Goal: Task Accomplishment & Management: Complete application form

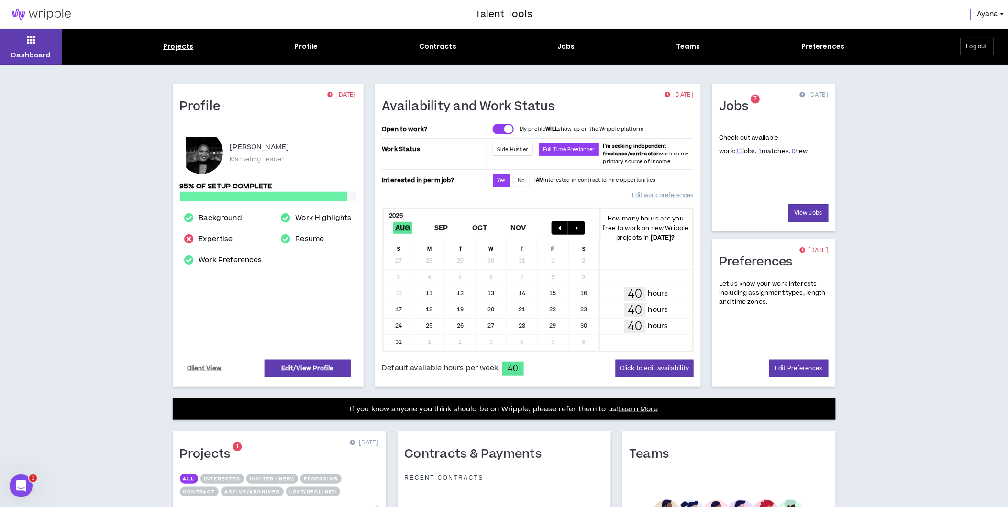
click at [166, 44] on div "Projects" at bounding box center [178, 47] width 30 height 10
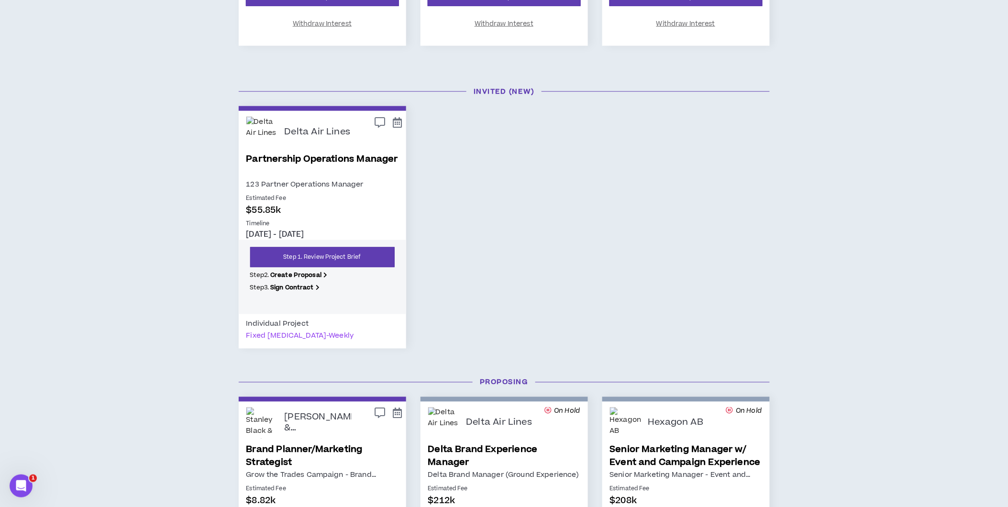
scroll to position [425, 0]
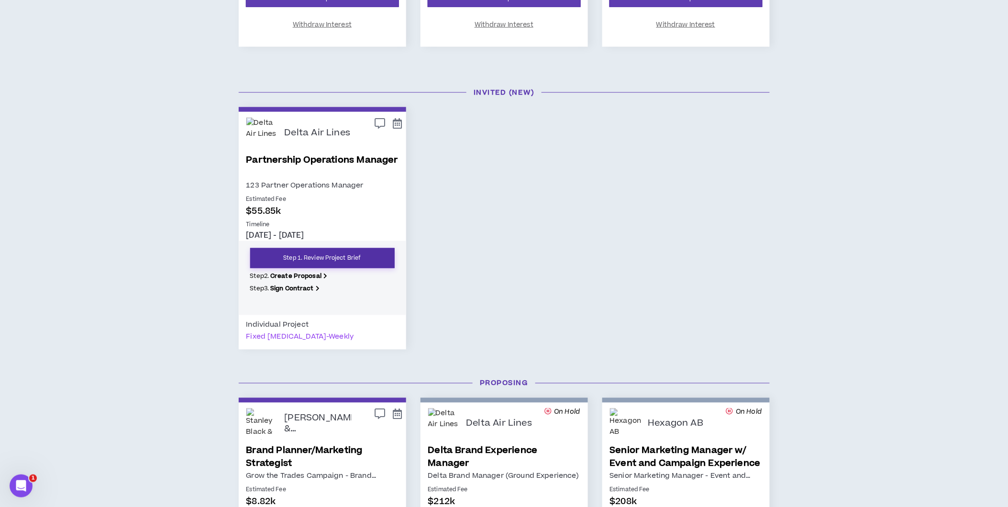
click at [333, 257] on link "Step 1. Review Project Brief" at bounding box center [322, 258] width 144 height 20
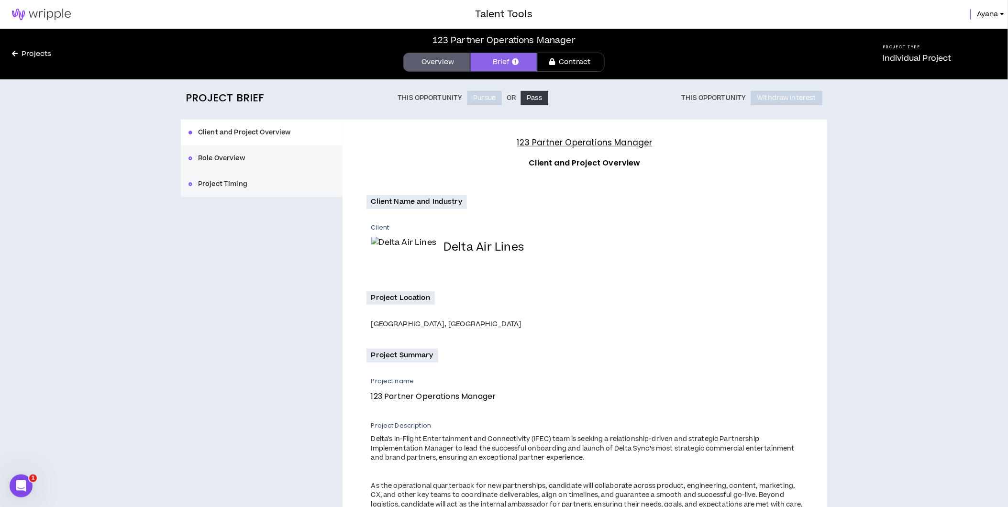
scroll to position [183, 0]
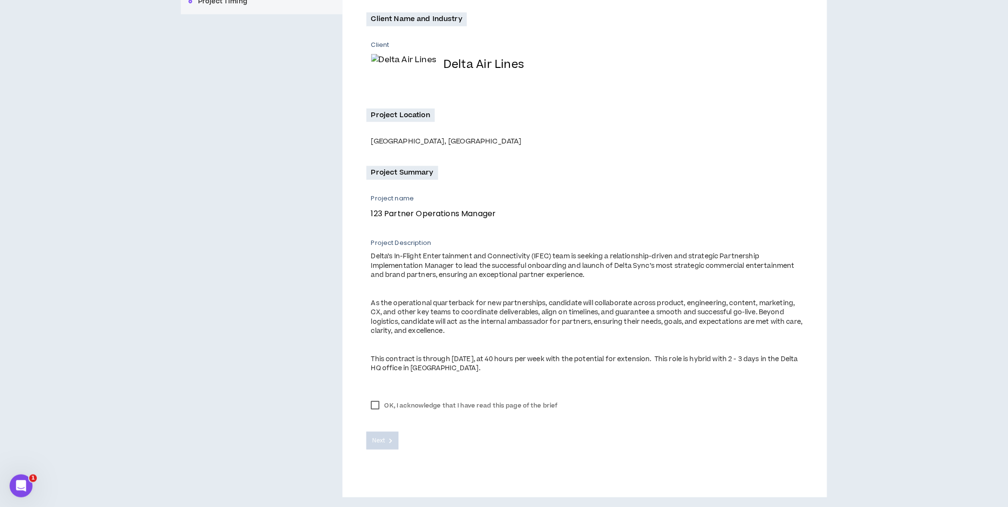
click at [369, 402] on label "OK, I acknowledge that I have read this page of the brief" at bounding box center [464, 405] width 196 height 14
click at [382, 443] on span "Next" at bounding box center [379, 440] width 12 height 9
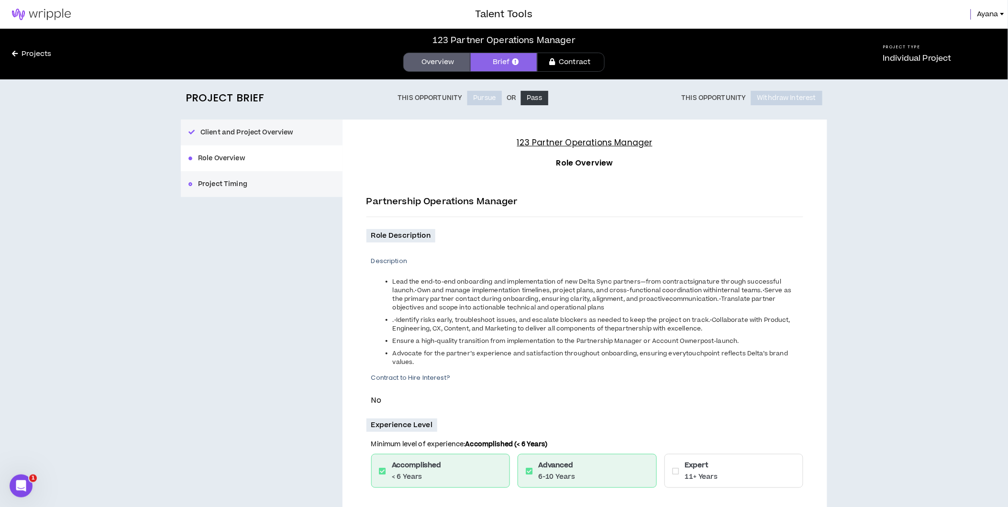
scroll to position [277, 0]
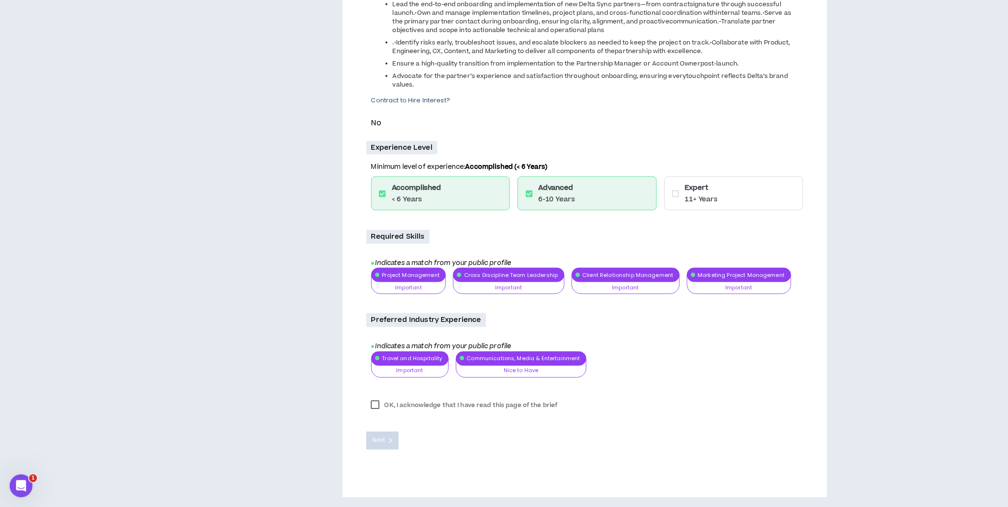
click at [379, 403] on label "OK, I acknowledge that I have read this page of the brief" at bounding box center [464, 405] width 196 height 14
click at [383, 437] on span "Next" at bounding box center [379, 440] width 12 height 9
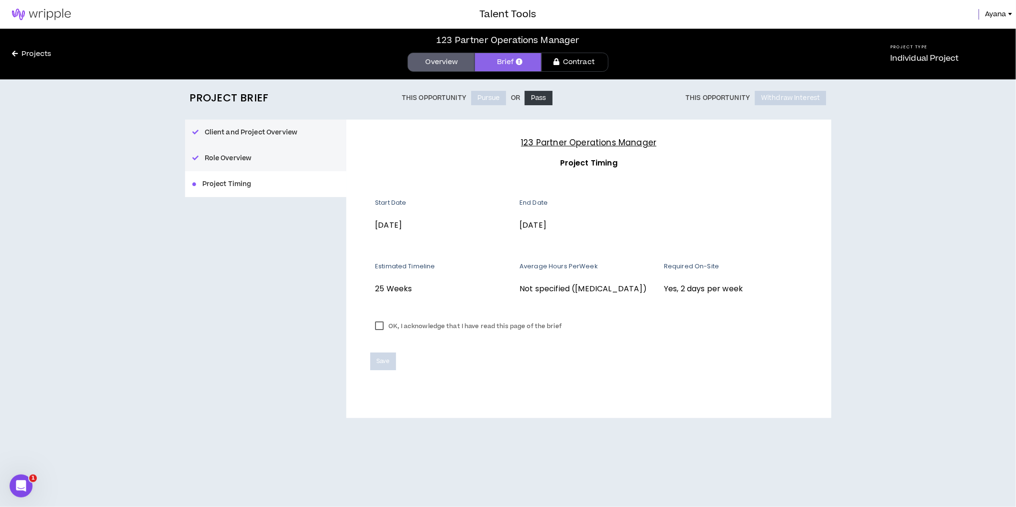
click at [383, 323] on label "OK, I acknowledge that I have read this page of the brief" at bounding box center [468, 326] width 196 height 14
click at [381, 357] on span "Save" at bounding box center [382, 361] width 13 height 9
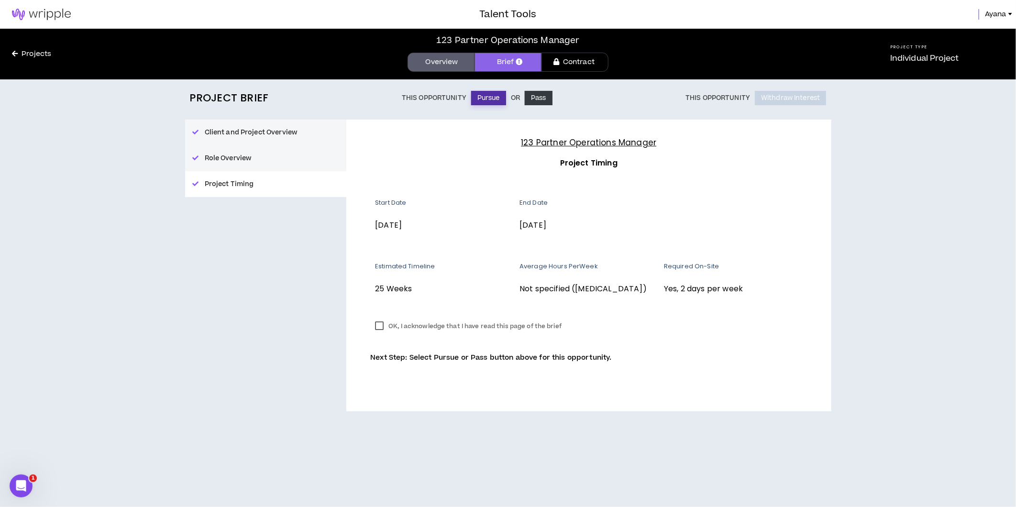
click at [488, 92] on button "Pursue" at bounding box center [488, 98] width 35 height 14
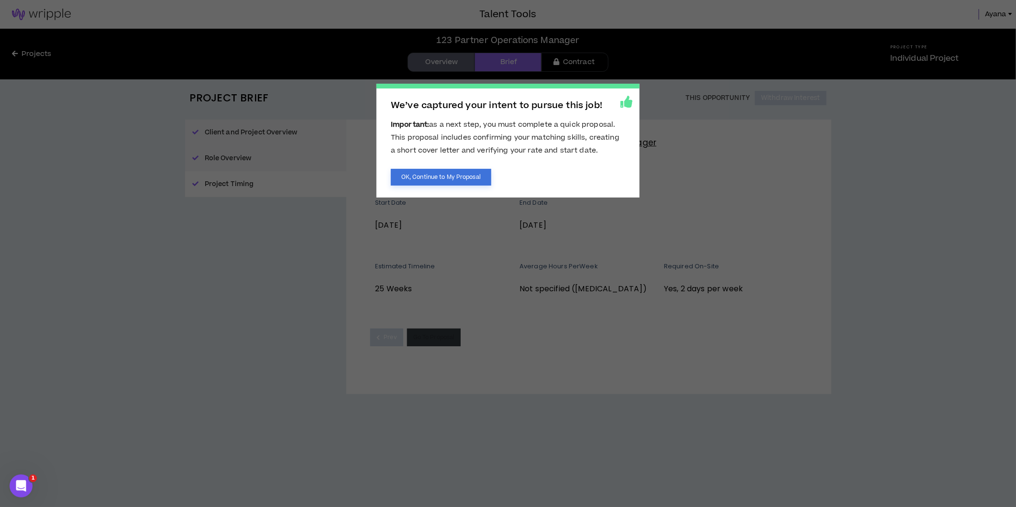
click at [442, 171] on button "OK, Continue to My Proposal" at bounding box center [441, 177] width 100 height 17
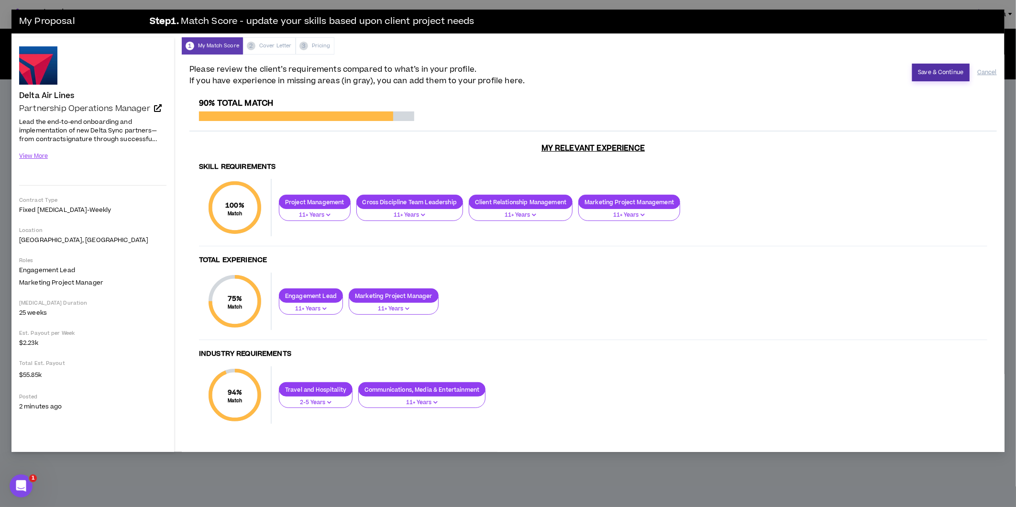
click at [934, 74] on button "Save & Continue" at bounding box center [941, 73] width 58 height 18
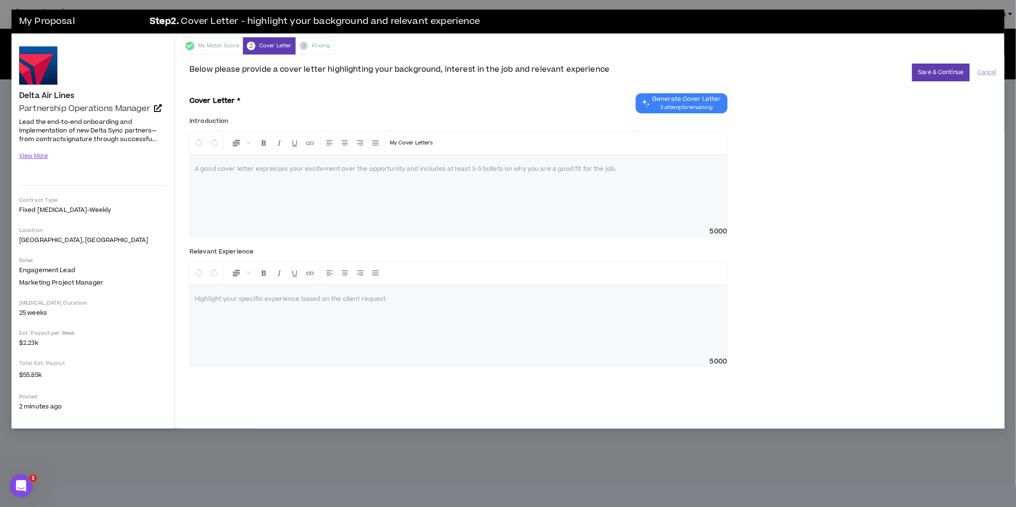
click at [686, 106] on span "3 attempts remaining" at bounding box center [686, 108] width 69 height 8
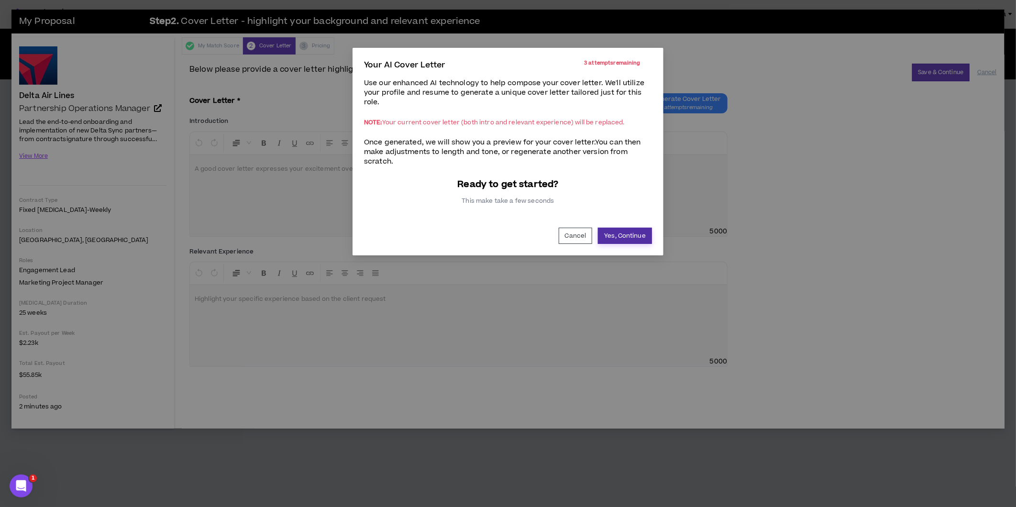
click at [609, 233] on button "Yes, Continue" at bounding box center [625, 236] width 54 height 16
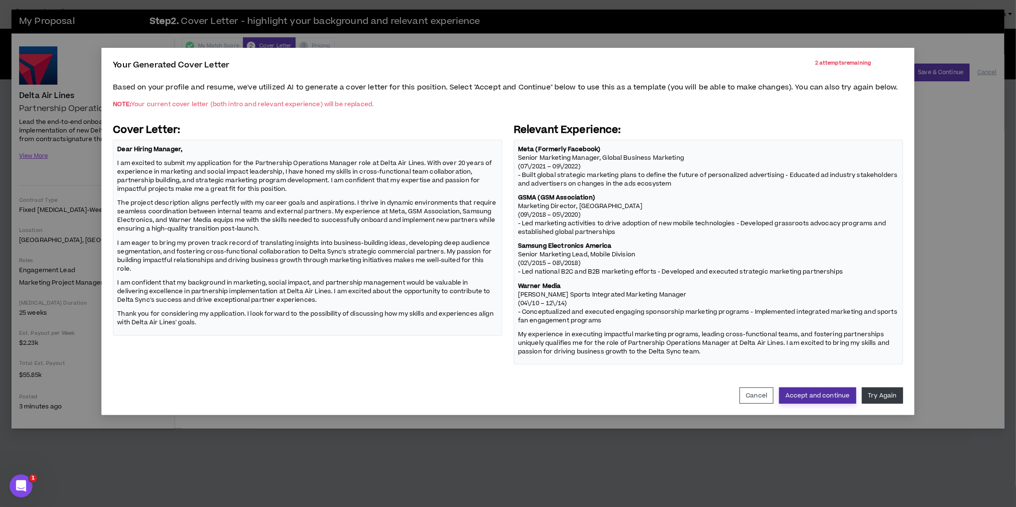
click at [826, 390] on button "Accept and continue" at bounding box center [817, 395] width 77 height 16
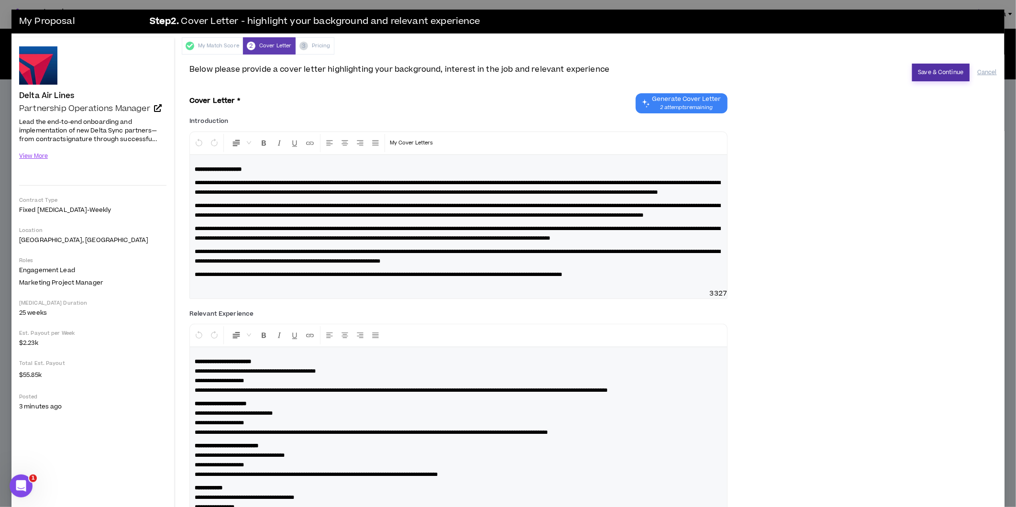
click at [932, 75] on button "Save & Continue" at bounding box center [941, 73] width 58 height 18
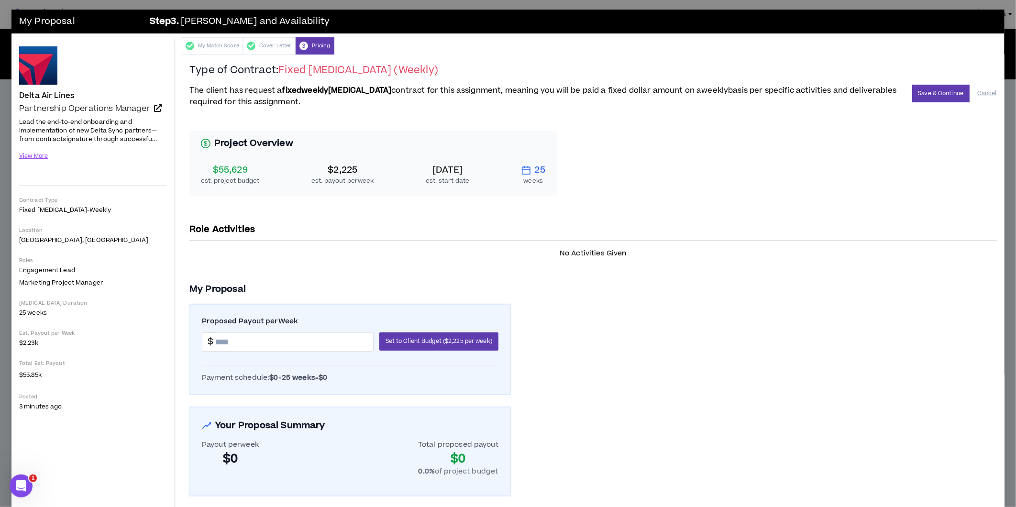
scroll to position [26, 0]
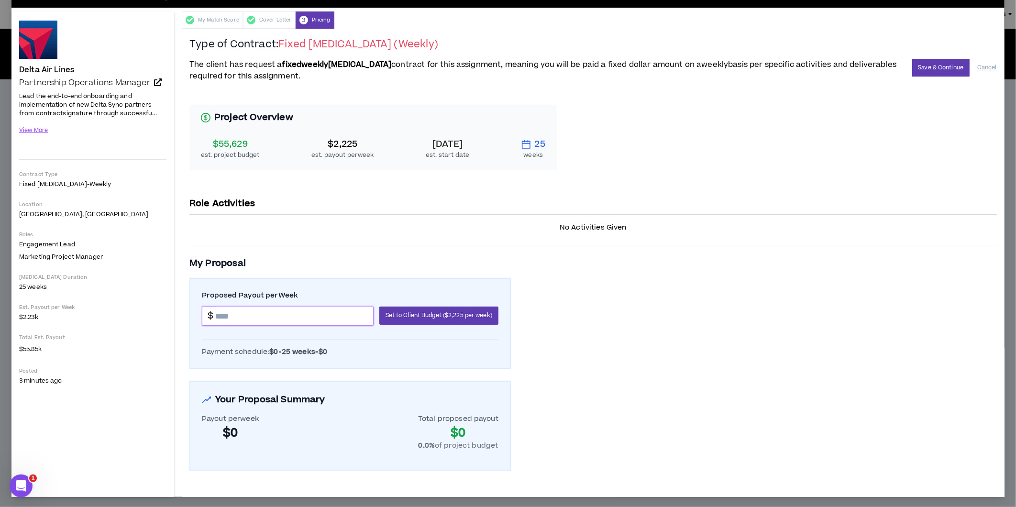
click at [256, 311] on input at bounding box center [294, 316] width 158 height 18
type input "*******"
click at [423, 352] on div "Payment schedule: $2,200 × 25 weeks = $55,000" at bounding box center [350, 352] width 297 height 10
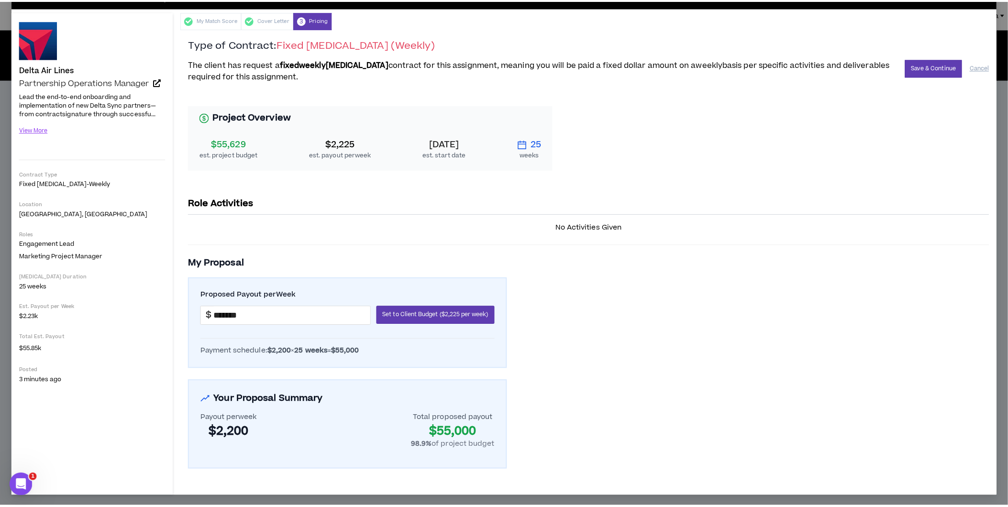
scroll to position [0, 0]
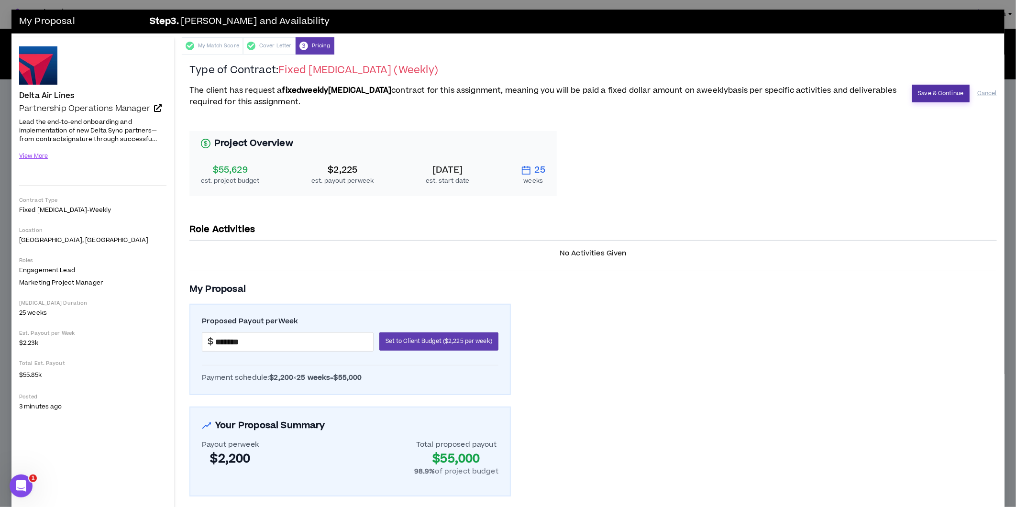
click at [929, 92] on button "Save & Continue" at bounding box center [941, 94] width 58 height 18
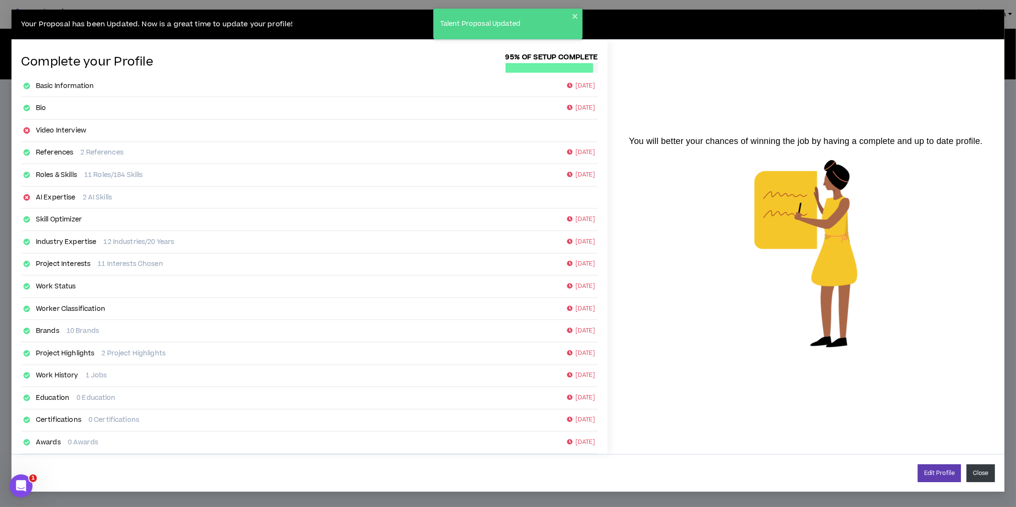
click at [983, 476] on button "Close" at bounding box center [981, 473] width 28 height 18
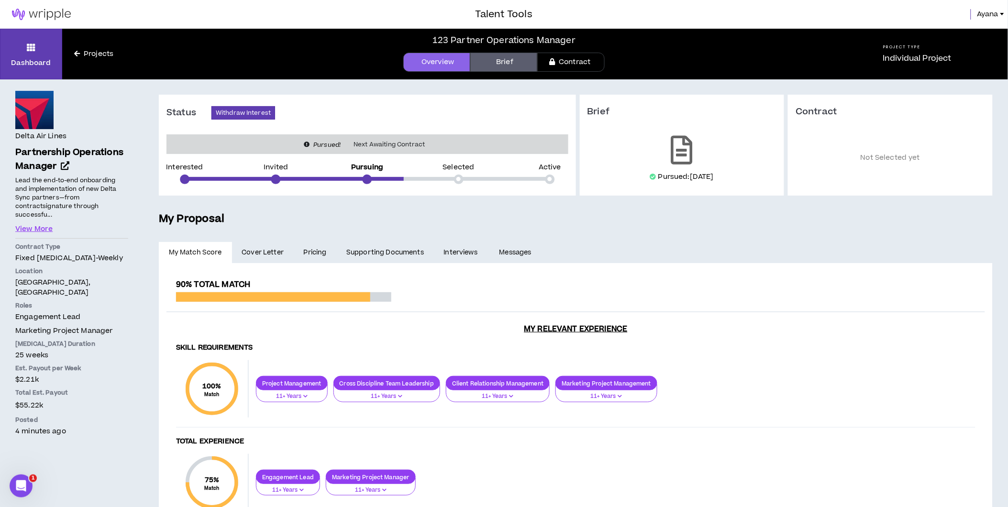
click at [311, 255] on link "Pricing" at bounding box center [315, 252] width 43 height 21
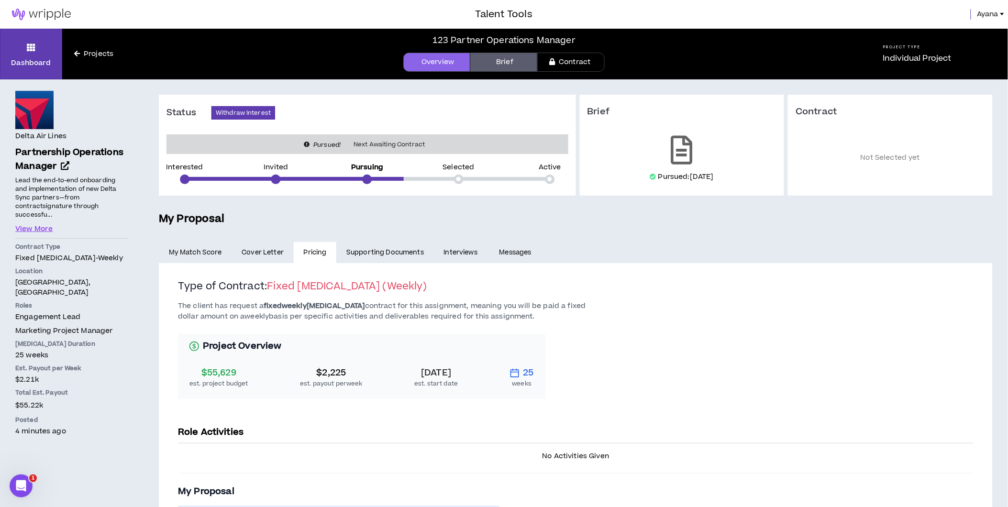
click at [989, 12] on span "Ayana" at bounding box center [988, 14] width 22 height 11
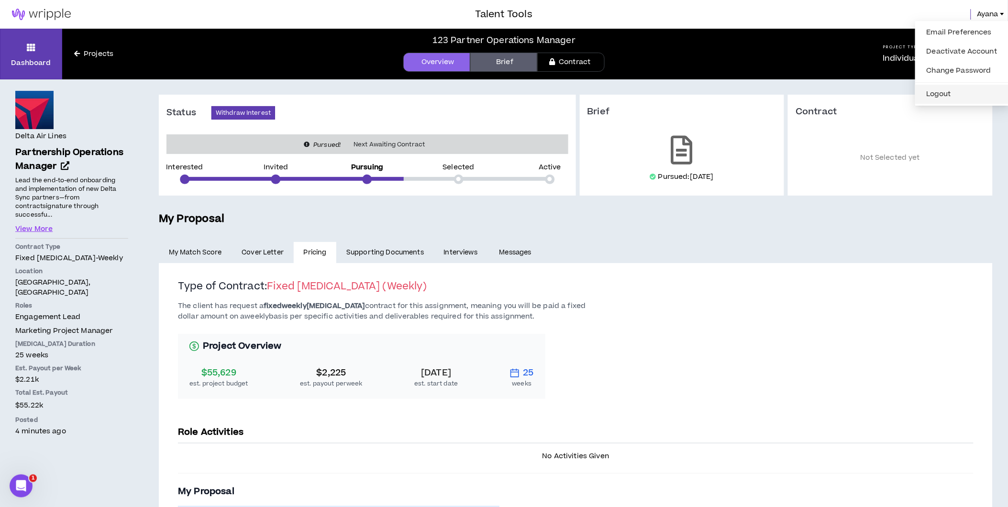
click at [948, 93] on button "Logout" at bounding box center [962, 94] width 82 height 14
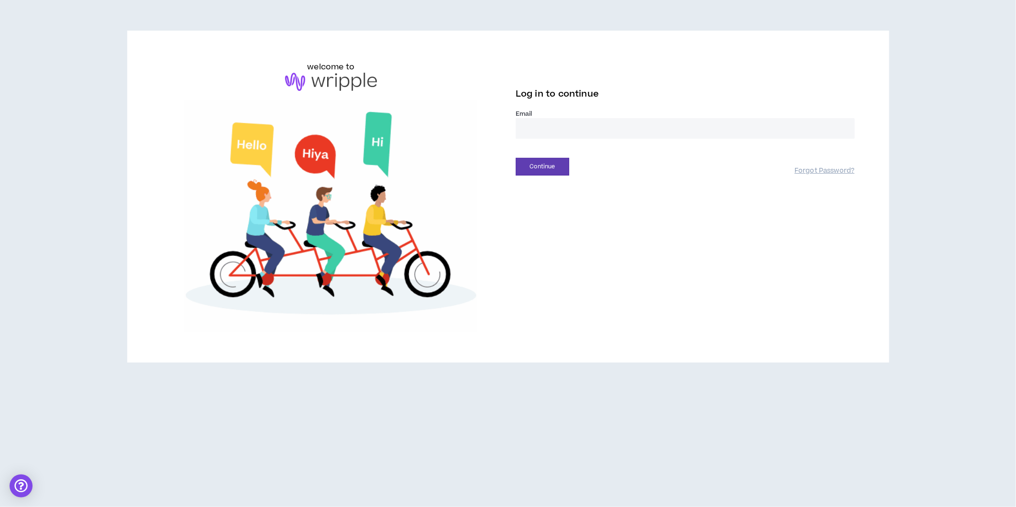
click at [528, 131] on input "email" at bounding box center [685, 128] width 339 height 21
type input "**********"
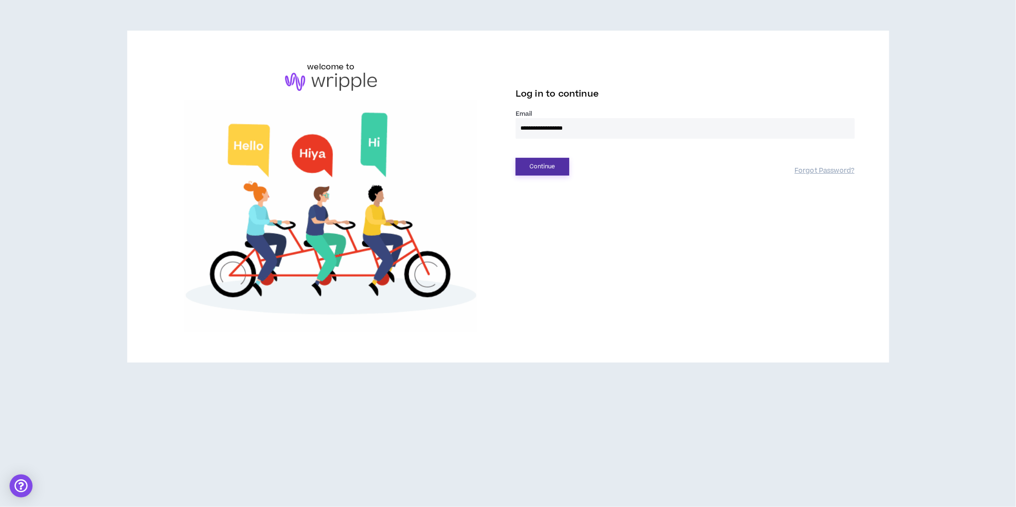
click at [539, 165] on button "Continue" at bounding box center [543, 167] width 54 height 18
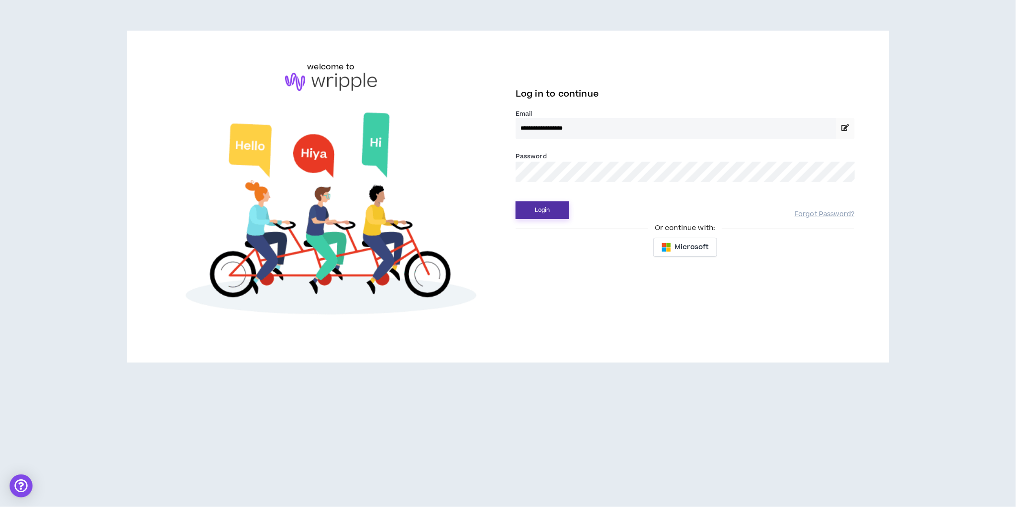
click at [540, 212] on button "Login" at bounding box center [543, 210] width 54 height 18
